Goal: Navigation & Orientation: Find specific page/section

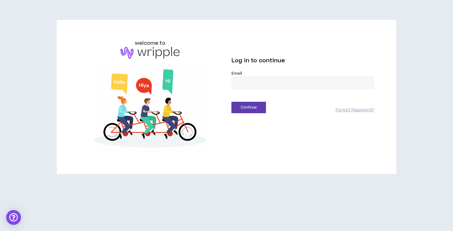
click at [248, 83] on input "email" at bounding box center [302, 82] width 143 height 13
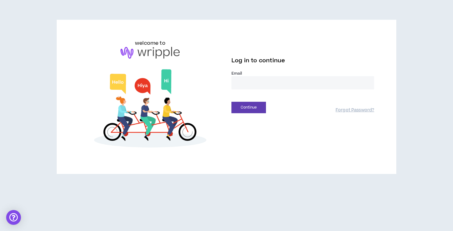
type input "**********"
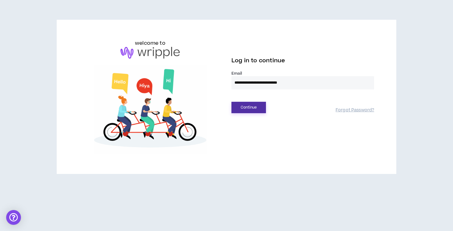
click at [256, 110] on button "Continue" at bounding box center [248, 107] width 34 height 11
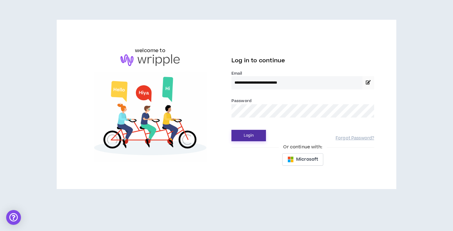
click at [250, 134] on button "Login" at bounding box center [248, 135] width 34 height 11
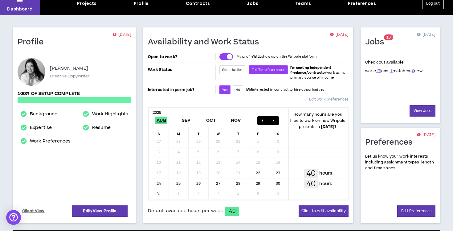
scroll to position [25, 0]
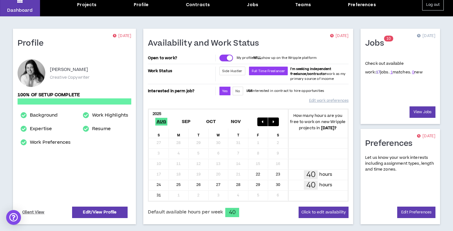
click at [376, 71] on link "17" at bounding box center [378, 72] width 4 height 6
